Goal: Navigation & Orientation: Find specific page/section

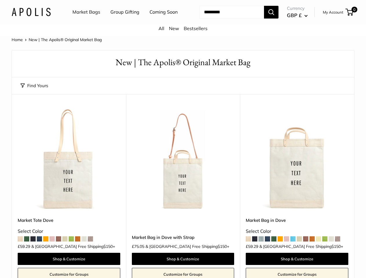
click at [183, 21] on nav "Market Bags Group Gifting Coming Soon" at bounding box center [130, 12] width 138 height 19
click at [123, 21] on ul "Market Bags Group Gifting Coming Soon" at bounding box center [129, 12] width 115 height 19
click at [225, 19] on input "Search..." at bounding box center [231, 12] width 65 height 13
click at [34, 90] on button "Find Yours" at bounding box center [35, 86] width 28 height 8
